Goal: Complete application form

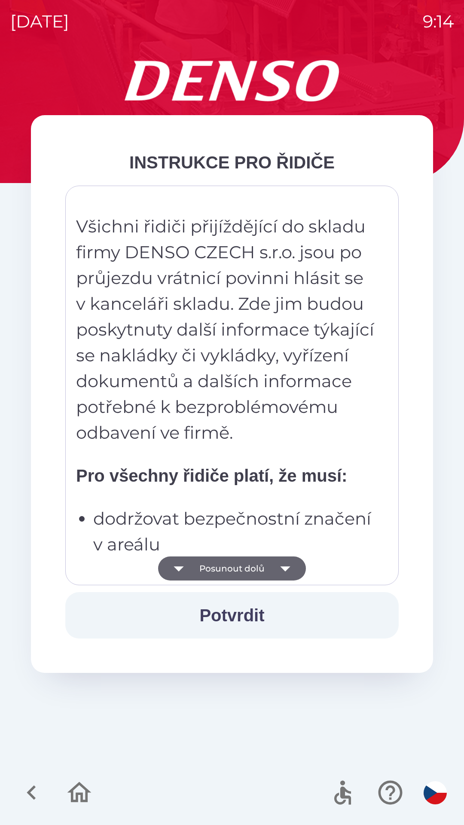
click at [188, 562] on icon "button" at bounding box center [179, 569] width 24 height 24
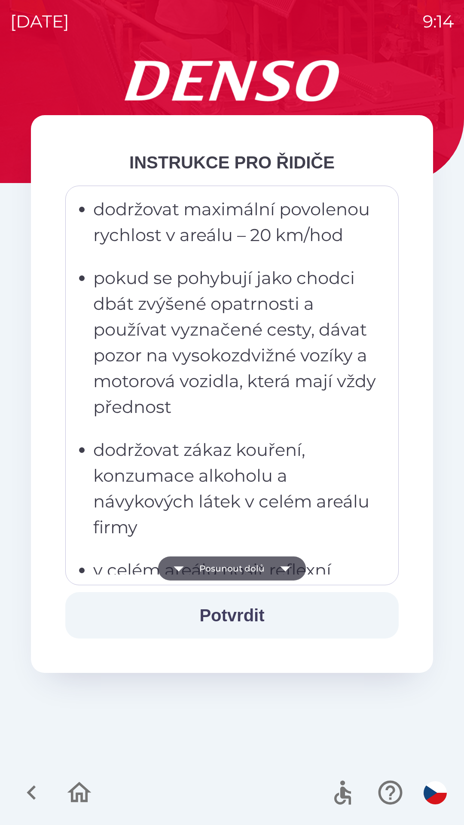
click at [189, 576] on icon "button" at bounding box center [179, 569] width 24 height 24
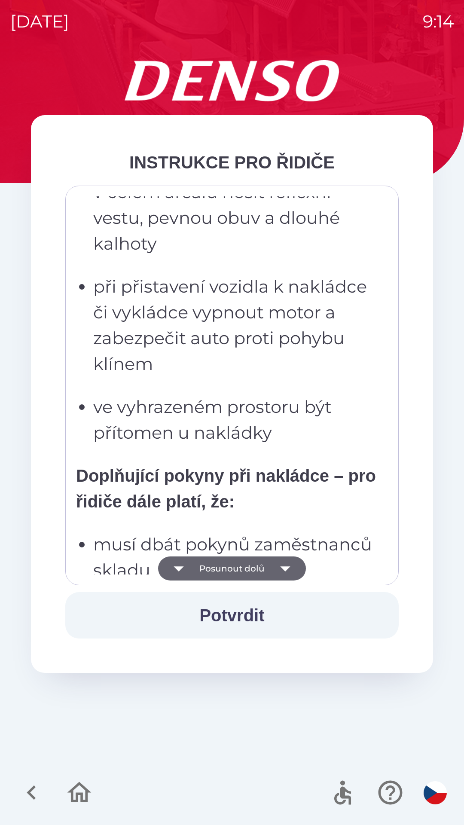
click at [193, 567] on button "Posunout dolů" at bounding box center [232, 569] width 148 height 24
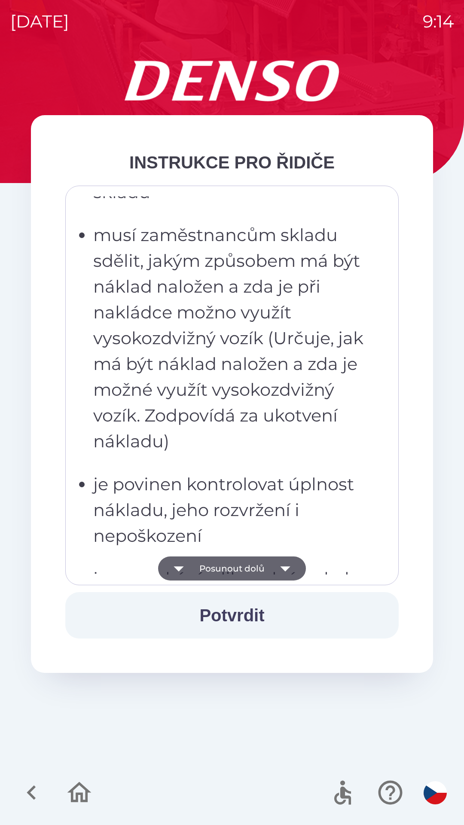
click at [197, 565] on button "Posunout dolů" at bounding box center [232, 569] width 148 height 24
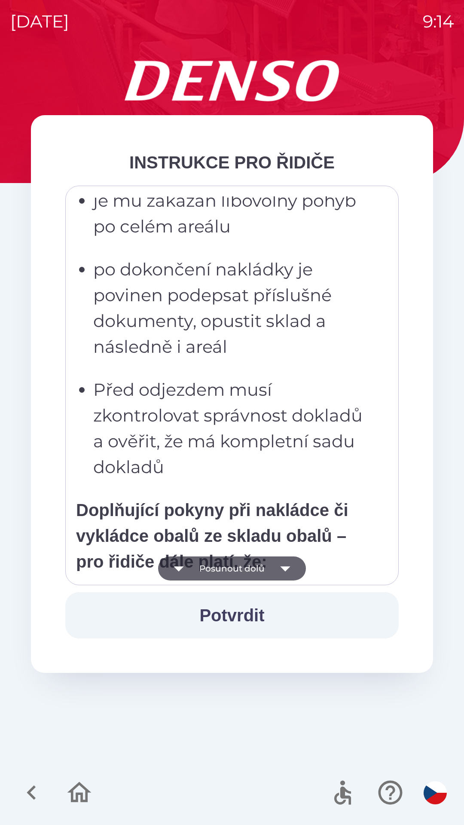
click at [198, 565] on button "Posunout dolů" at bounding box center [232, 569] width 148 height 24
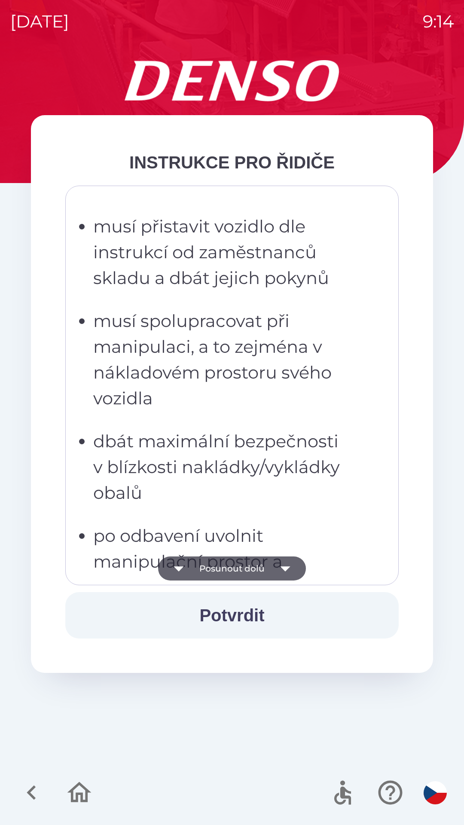
click at [202, 567] on button "Posunout dolů" at bounding box center [232, 569] width 148 height 24
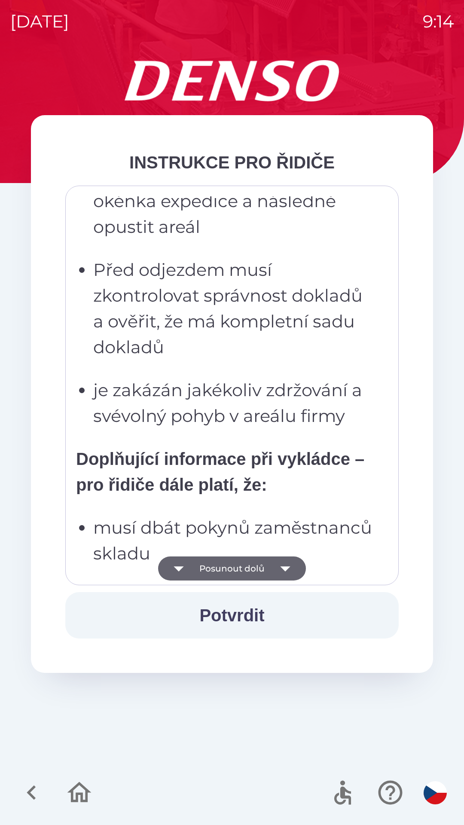
click at [199, 567] on button "Posunout dolů" at bounding box center [232, 569] width 148 height 24
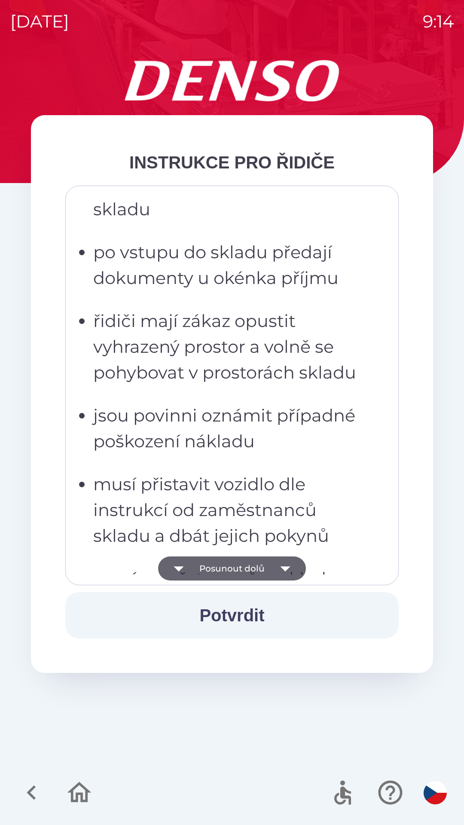
click at [204, 573] on button "Posunout dolů" at bounding box center [232, 569] width 148 height 24
click at [200, 565] on button "Posunout dolů" at bounding box center [232, 569] width 148 height 24
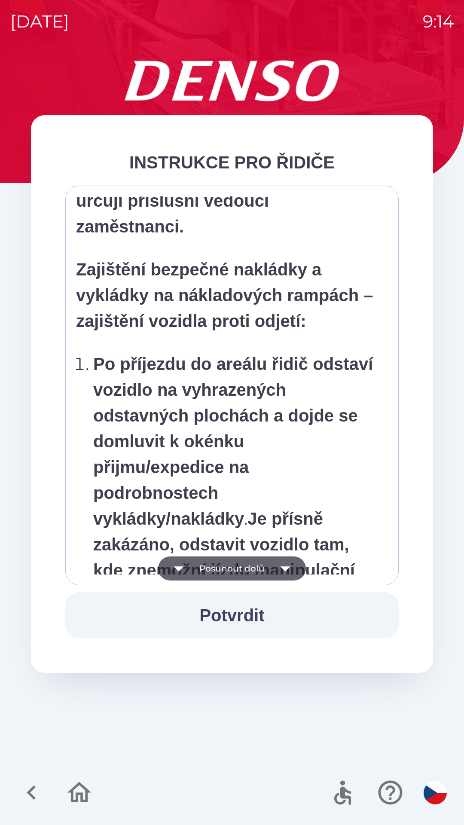
click at [199, 568] on button "Posunout dolů" at bounding box center [232, 569] width 148 height 24
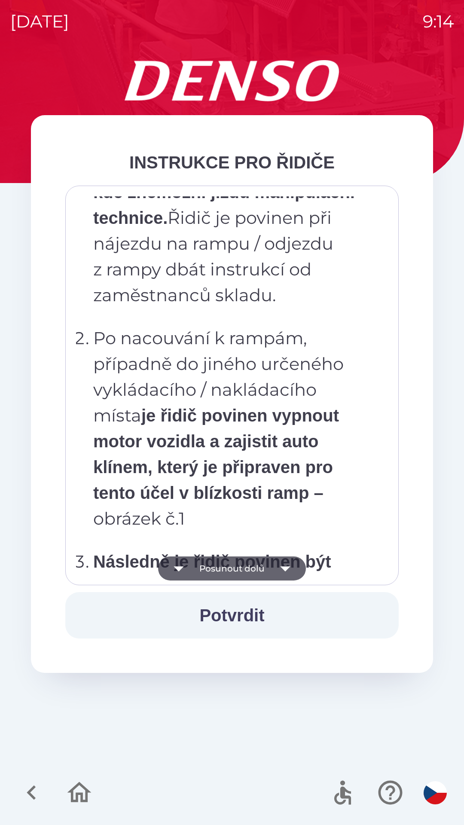
click at [199, 567] on button "Posunout dolů" at bounding box center [232, 569] width 148 height 24
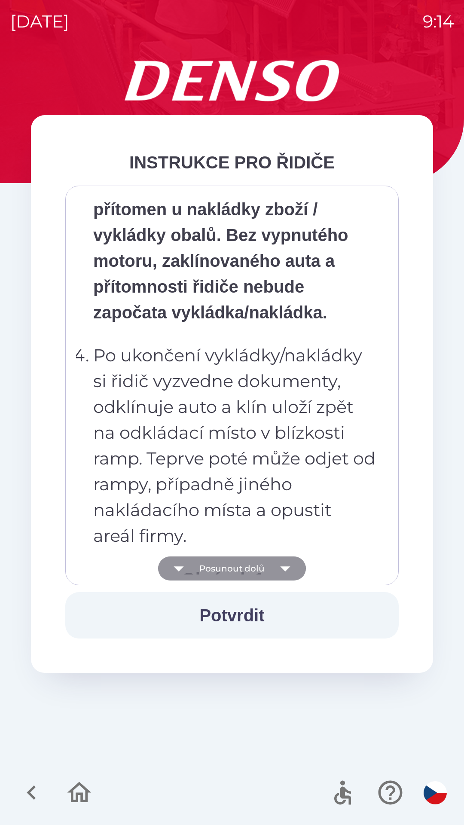
click at [197, 570] on button "Posunout dolů" at bounding box center [232, 569] width 148 height 24
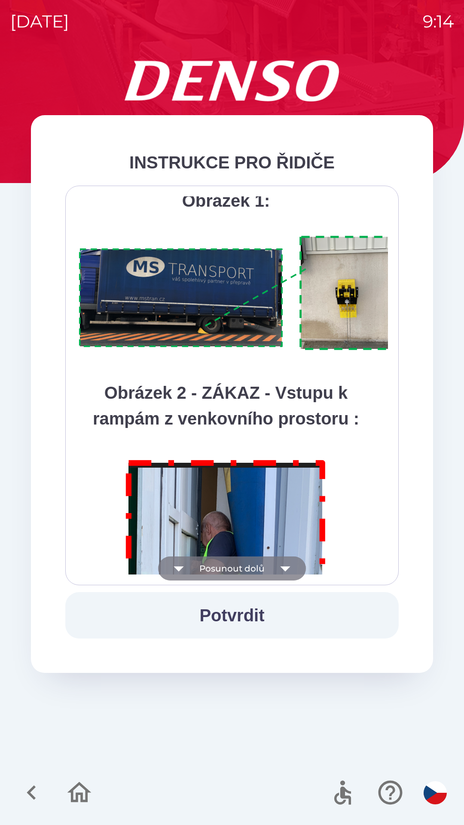
click at [196, 568] on button "Posunout dolů" at bounding box center [232, 569] width 148 height 24
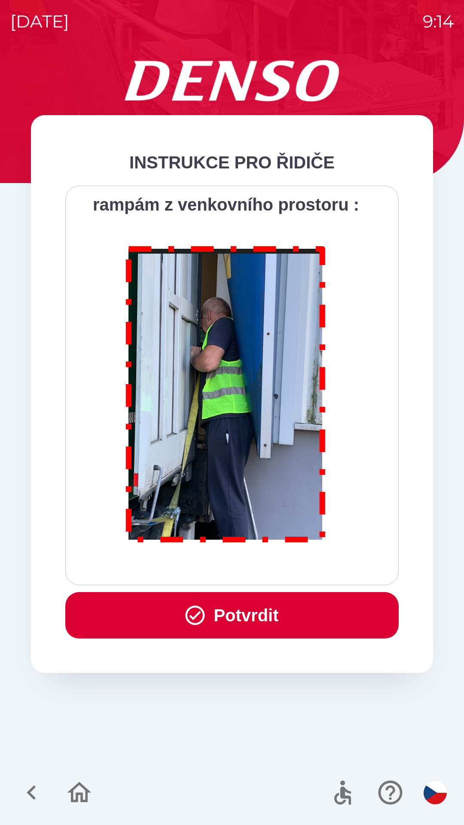
click at [197, 572] on div "Všichni řidiči přijíždějící do skladu firmy DENSO CZECH s.r.o. jsou po průjezdu…" at bounding box center [232, 385] width 312 height 378
click at [205, 619] on button "Potvrdit" at bounding box center [232, 615] width 334 height 46
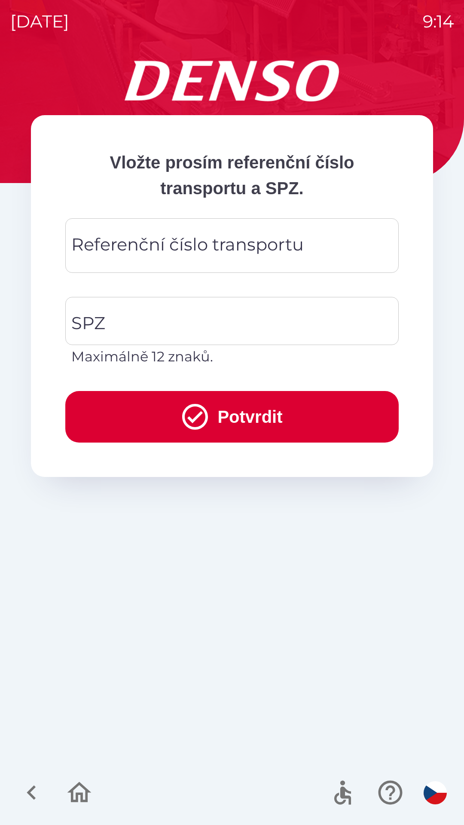
click at [106, 237] on div "Referenční číslo transportu Referenční číslo transportu" at bounding box center [232, 245] width 334 height 55
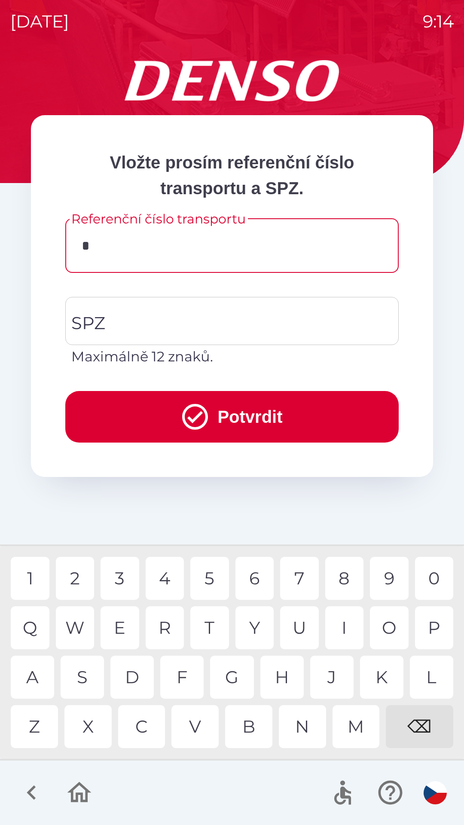
click at [118, 575] on div "3" at bounding box center [120, 578] width 39 height 43
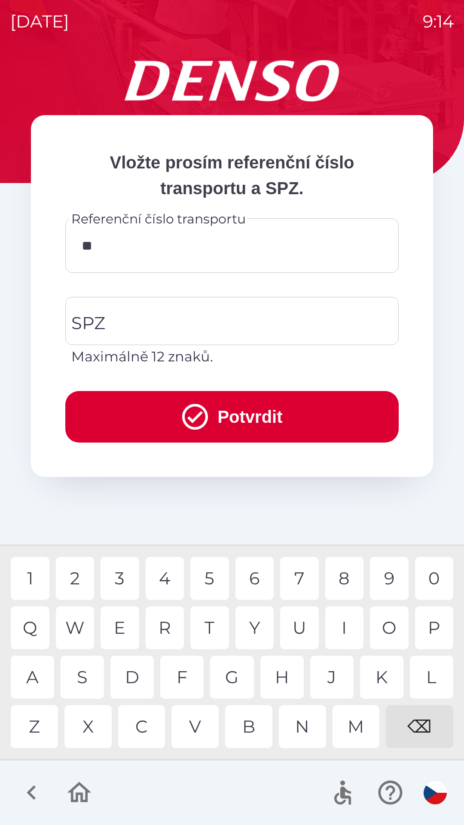
click at [168, 582] on div "4" at bounding box center [165, 578] width 39 height 43
click at [207, 581] on div "5" at bounding box center [209, 578] width 39 height 43
click at [390, 584] on div "9" at bounding box center [389, 578] width 39 height 43
click at [393, 579] on div "9" at bounding box center [389, 578] width 39 height 43
type input "******"
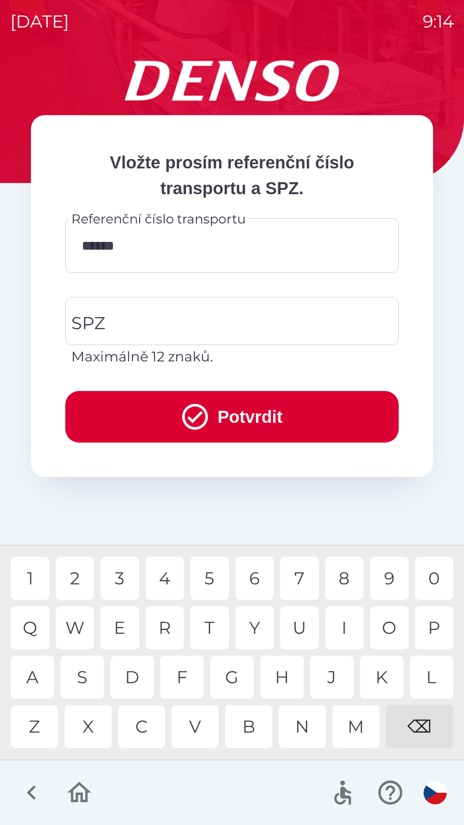
click at [164, 584] on div "4" at bounding box center [165, 578] width 39 height 43
click at [147, 317] on input "SPZ" at bounding box center [225, 321] width 313 height 40
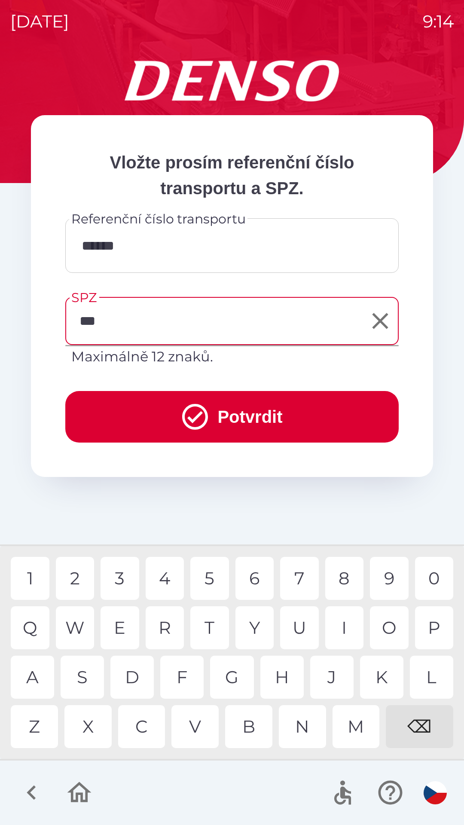
click at [115, 574] on div "3" at bounding box center [120, 578] width 39 height 43
click at [161, 576] on div "4" at bounding box center [165, 578] width 39 height 43
click at [436, 578] on div "0" at bounding box center [434, 578] width 39 height 43
type input "*******"
click at [334, 572] on div "8" at bounding box center [344, 578] width 39 height 43
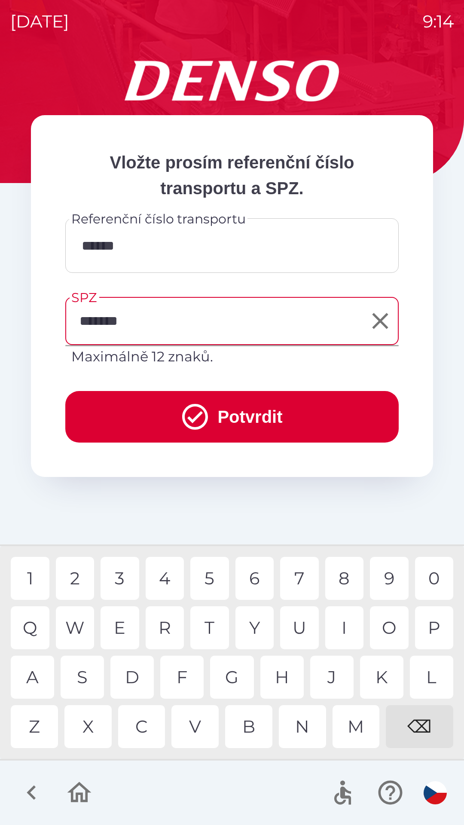
click at [180, 420] on icon "submit" at bounding box center [195, 417] width 31 height 31
